Goal: Find specific page/section: Find specific page/section

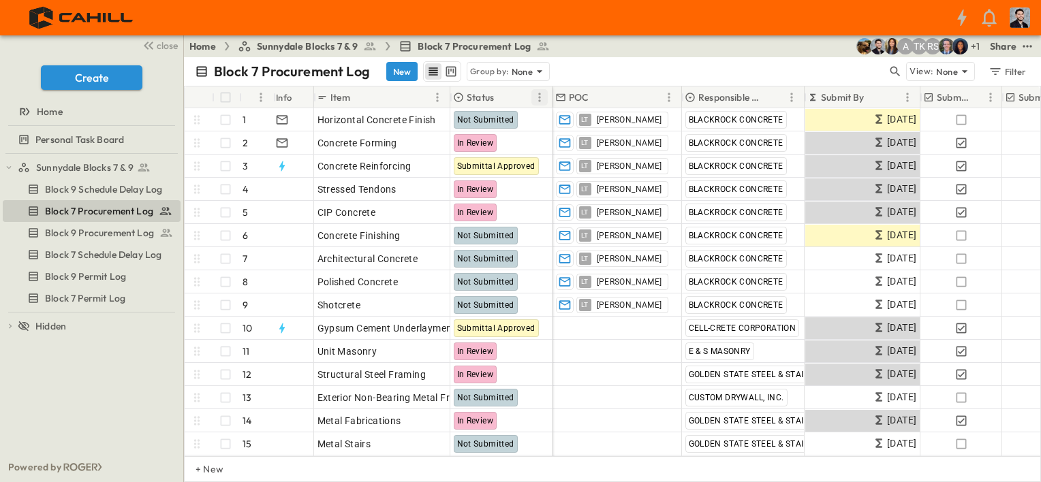
click at [540, 98] on icon "Menu" at bounding box center [540, 98] width 14 height 14
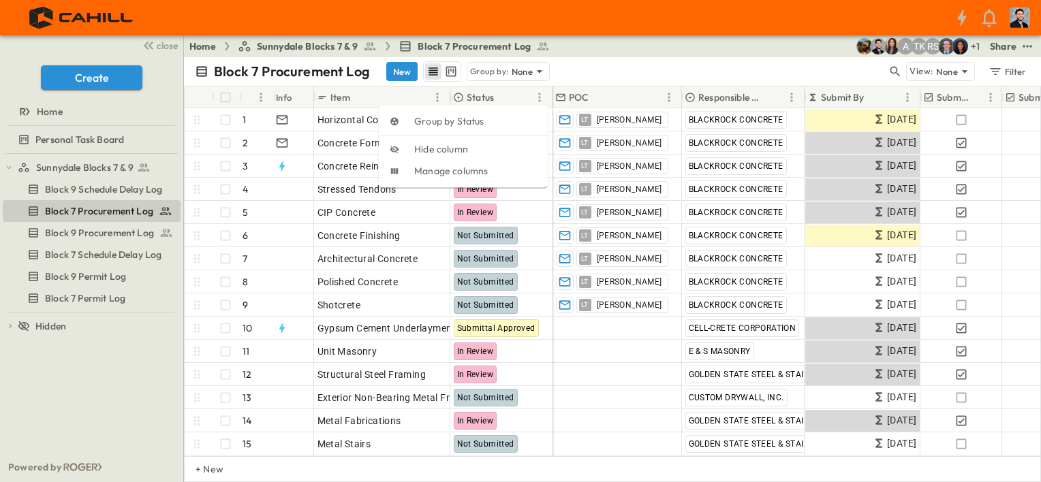
click at [426, 72] on icon "row view" at bounding box center [433, 72] width 14 height 14
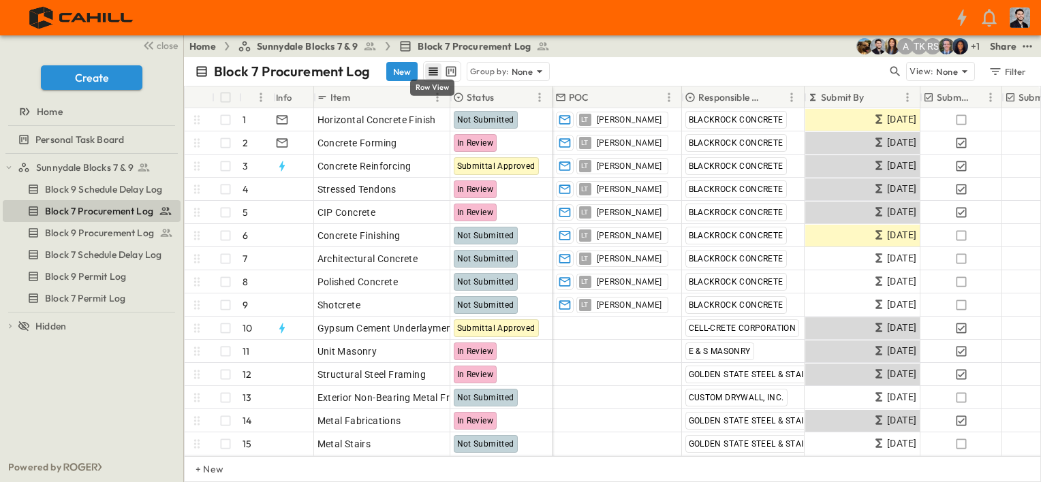
click at [439, 76] on button "row view" at bounding box center [433, 71] width 16 height 16
click at [496, 76] on p "Group by:" at bounding box center [489, 72] width 39 height 14
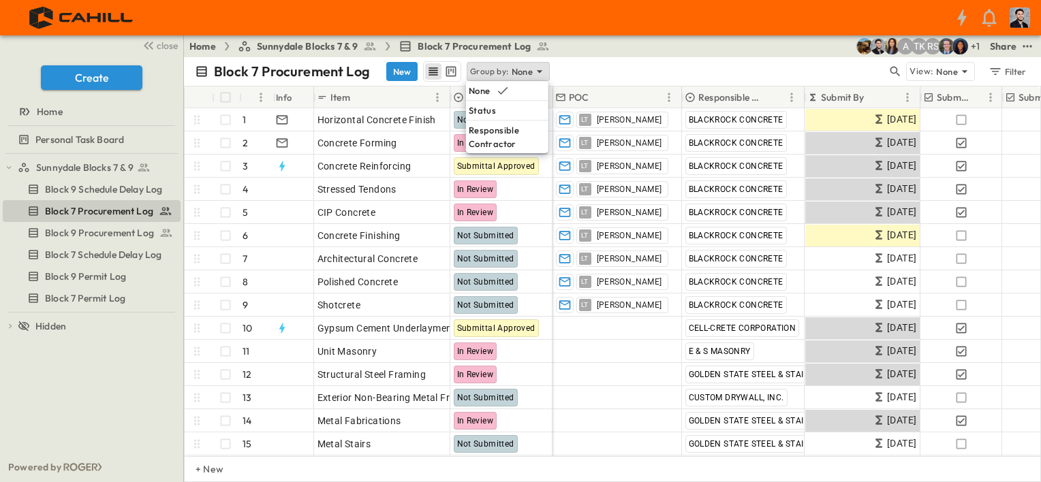
click at [616, 75] on div "Block 7 Procurement Log New Group by: None" at bounding box center [541, 71] width 692 height 20
click at [478, 99] on p "Status" at bounding box center [480, 98] width 27 height 14
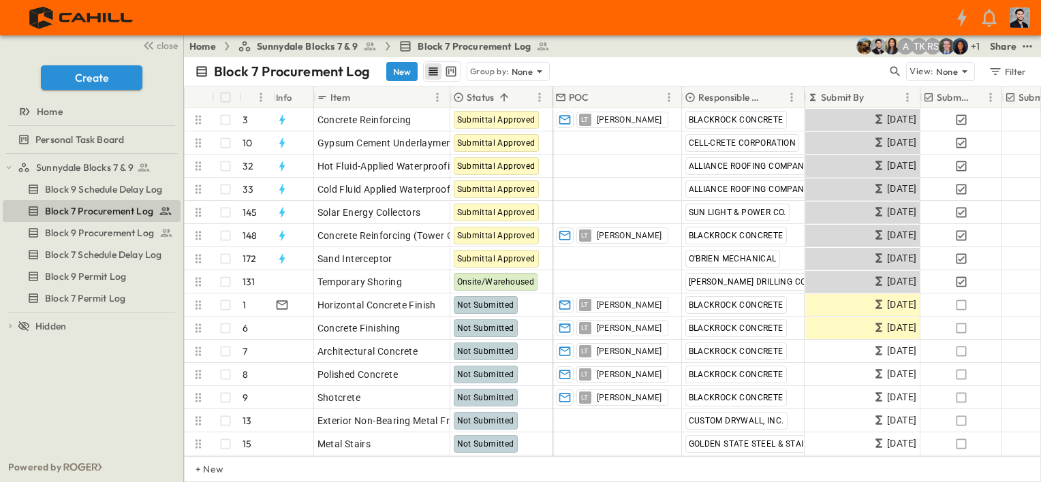
click at [480, 99] on p "Status" at bounding box center [480, 98] width 27 height 14
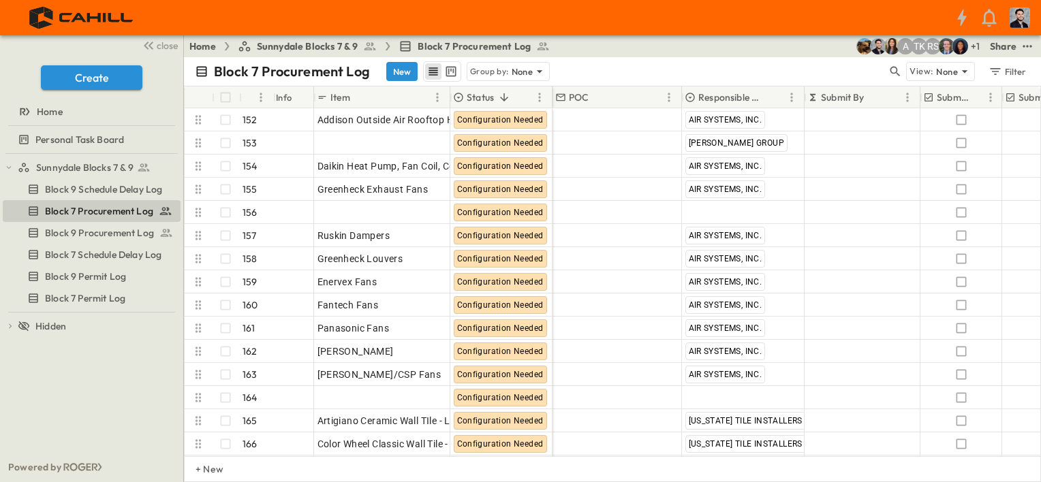
click at [496, 98] on div "Status" at bounding box center [492, 98] width 78 height 22
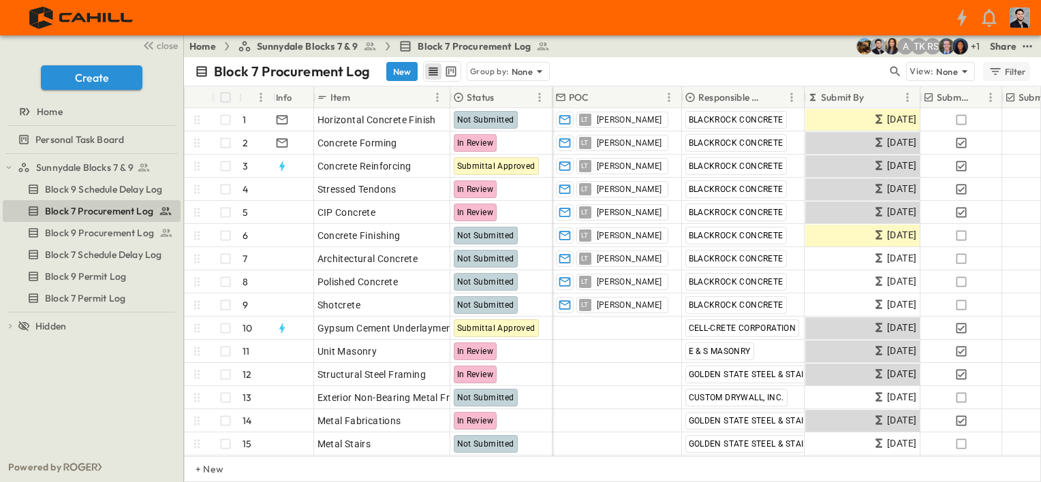
click at [1021, 75] on div "Filter" at bounding box center [1007, 71] width 39 height 15
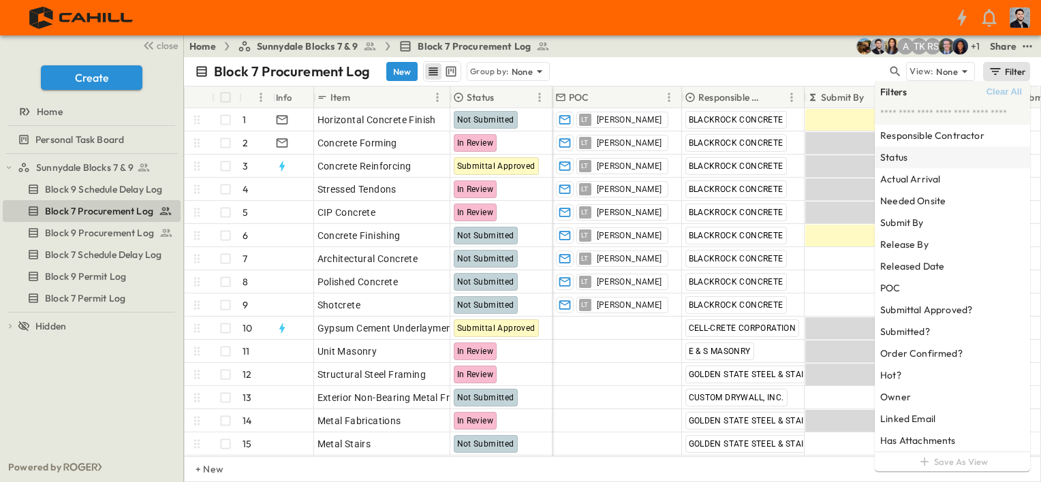
click at [910, 167] on div "Status" at bounding box center [952, 157] width 155 height 22
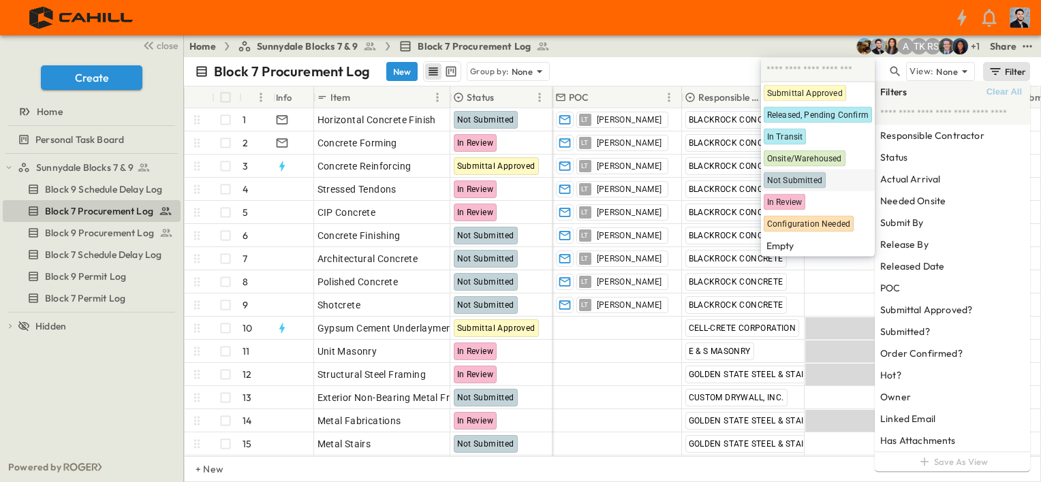
click at [818, 176] on span "Not Submitted" at bounding box center [794, 180] width 55 height 11
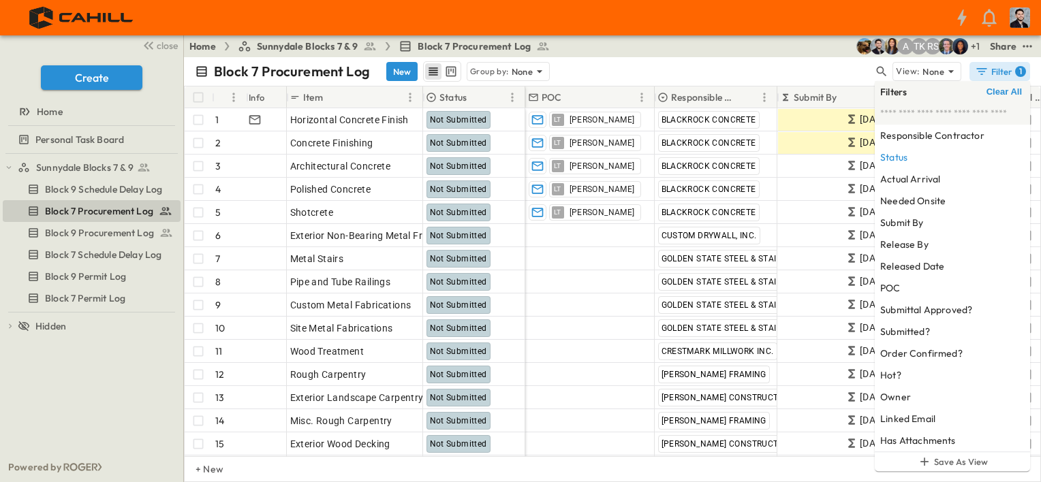
click at [663, 58] on div "Block 7 Procurement Log New Group by: None View: None Filter 1" at bounding box center [612, 71] width 857 height 29
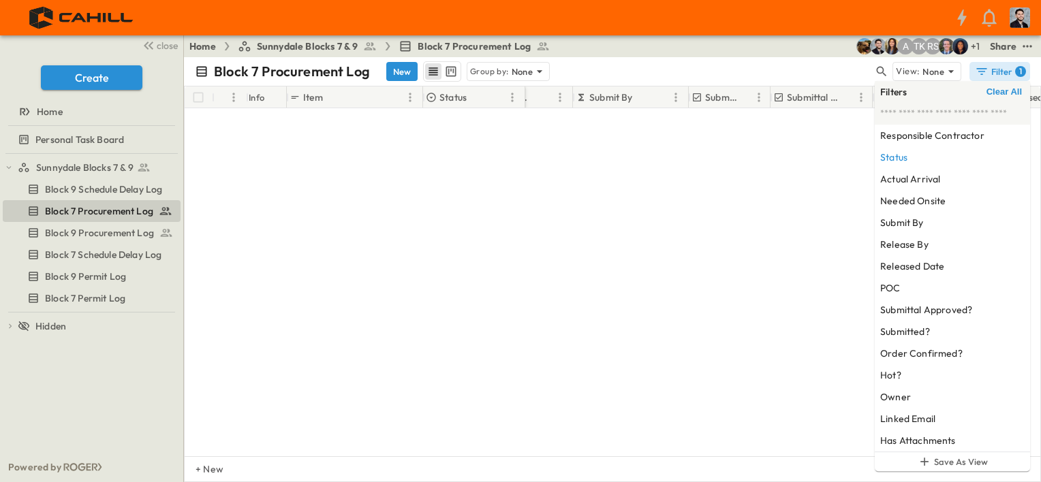
scroll to position [0, 204]
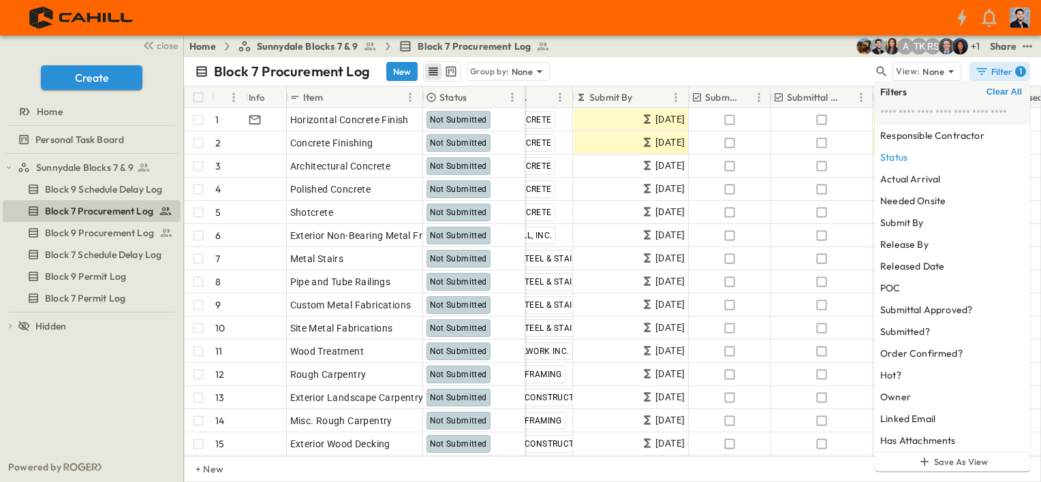
click at [313, 50] on span "Sunnydale Blocks 7 & 9" at bounding box center [308, 47] width 102 height 14
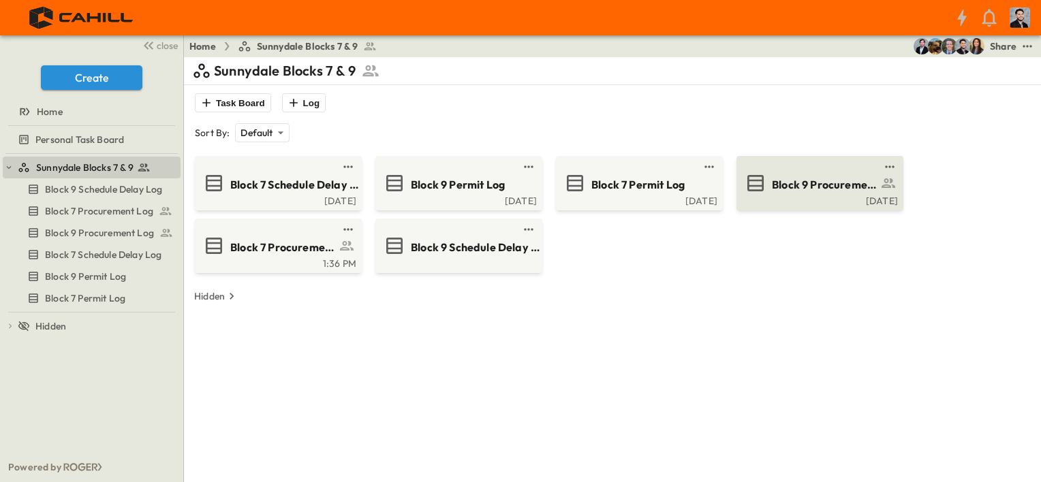
click at [809, 175] on div "Block 9 Procurement Log" at bounding box center [838, 183] width 133 height 18
